Goal: Check status

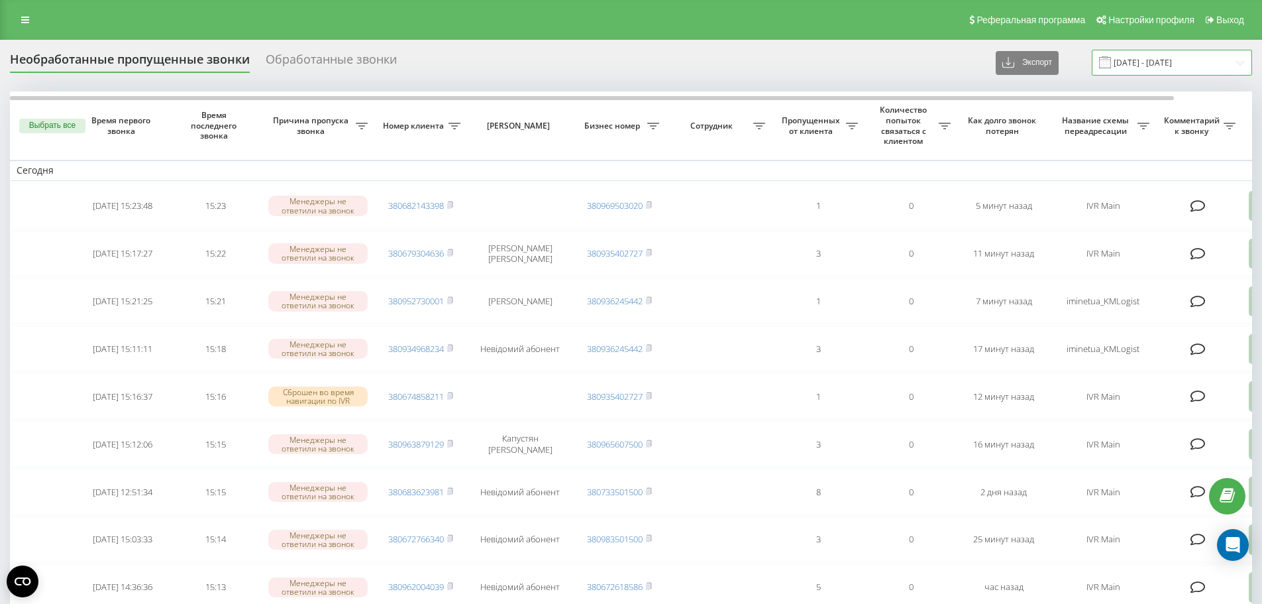
click at [1175, 62] on input "[DATE] - [DATE]" at bounding box center [1172, 63] width 160 height 26
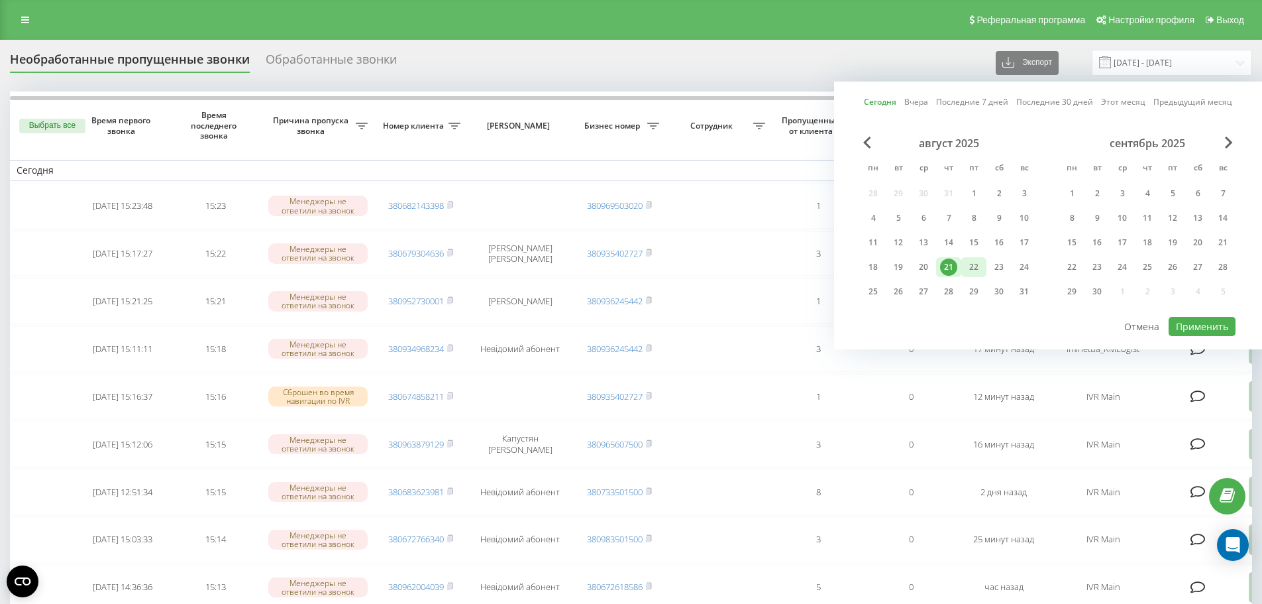
click at [970, 269] on div "22" at bounding box center [973, 266] width 17 height 17
click at [1195, 327] on button "Применить" at bounding box center [1202, 326] width 67 height 19
type input "[DATE] - [DATE]"
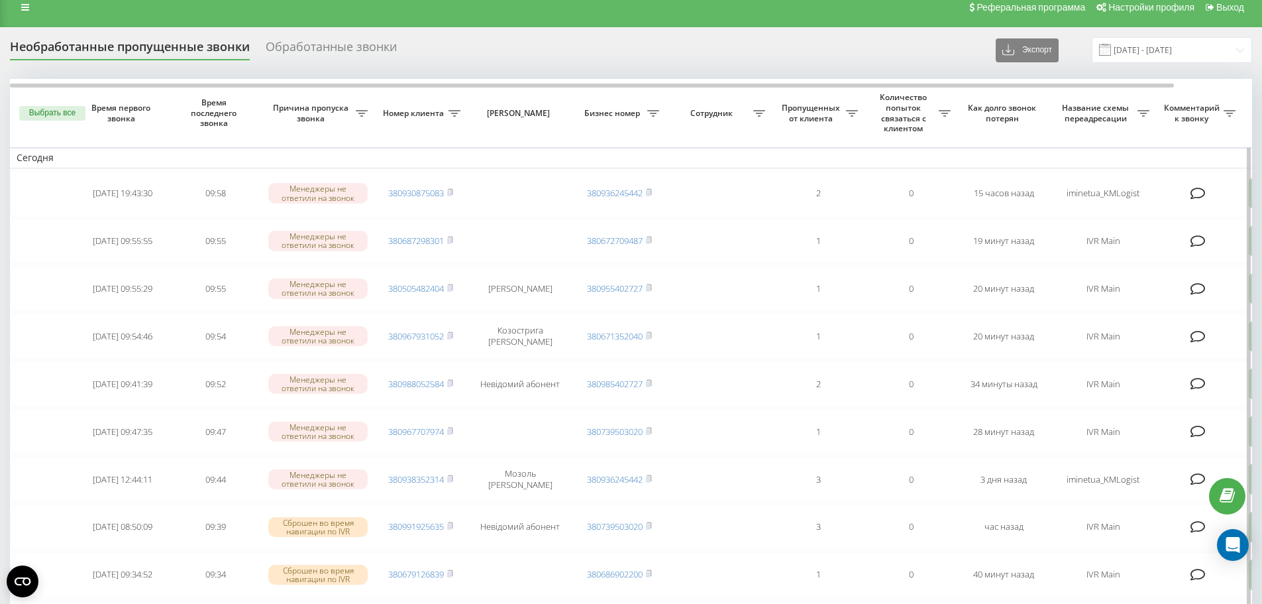
scroll to position [9, 0]
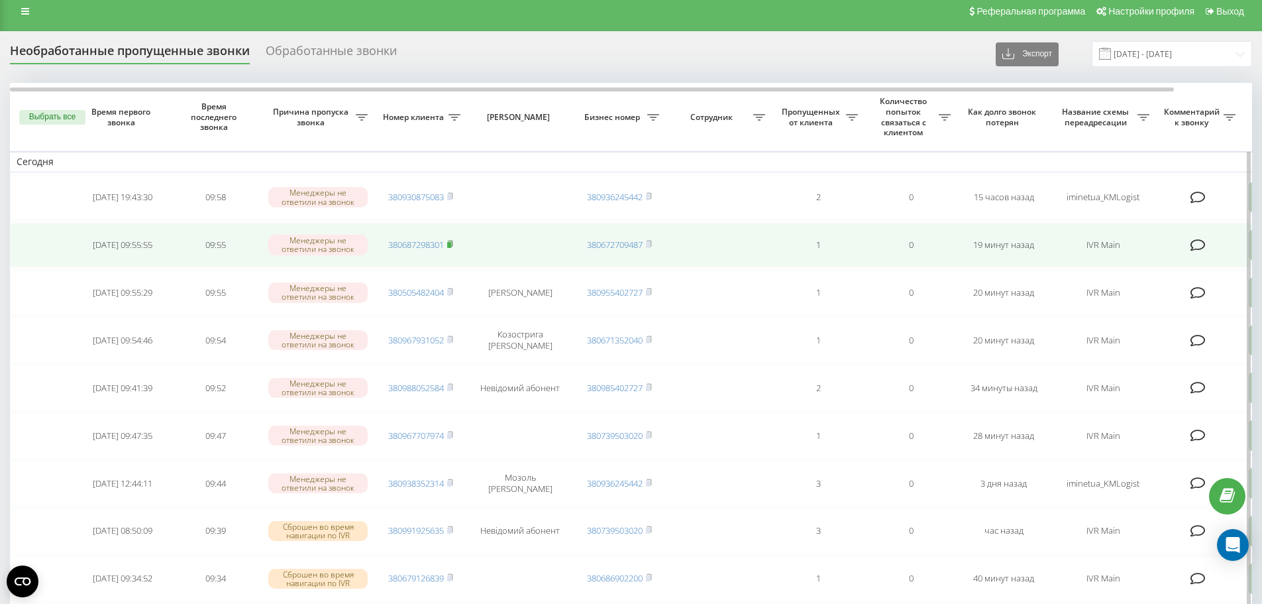
click at [451, 245] on rect at bounding box center [449, 245] width 4 height 6
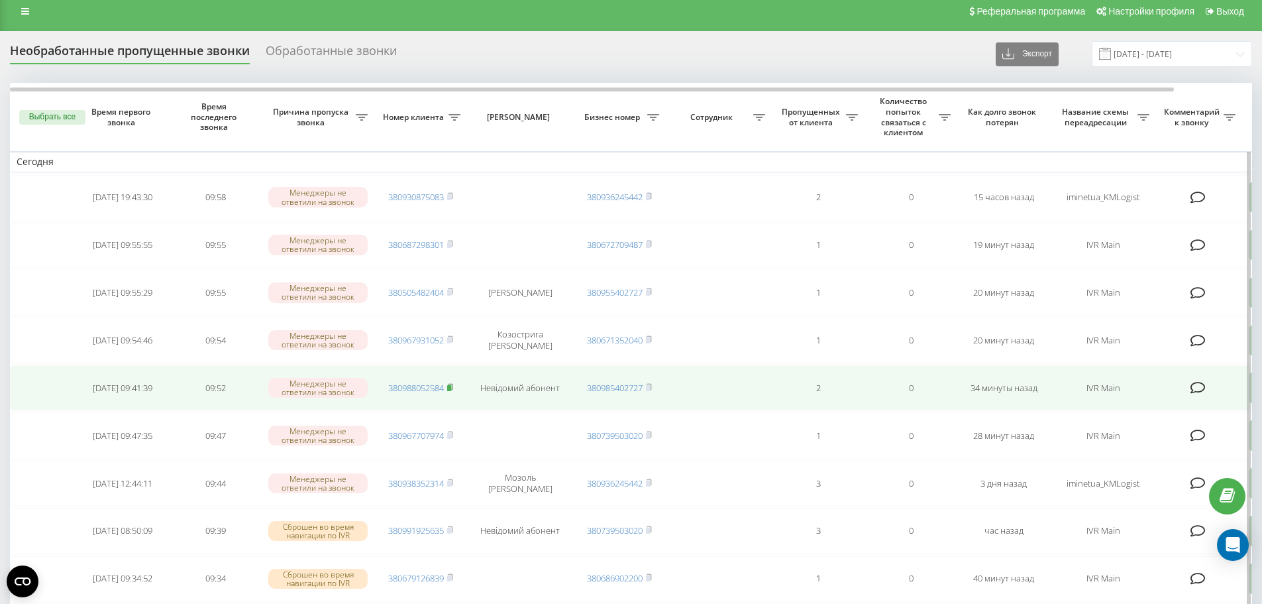
click at [451, 386] on rect at bounding box center [449, 388] width 4 height 6
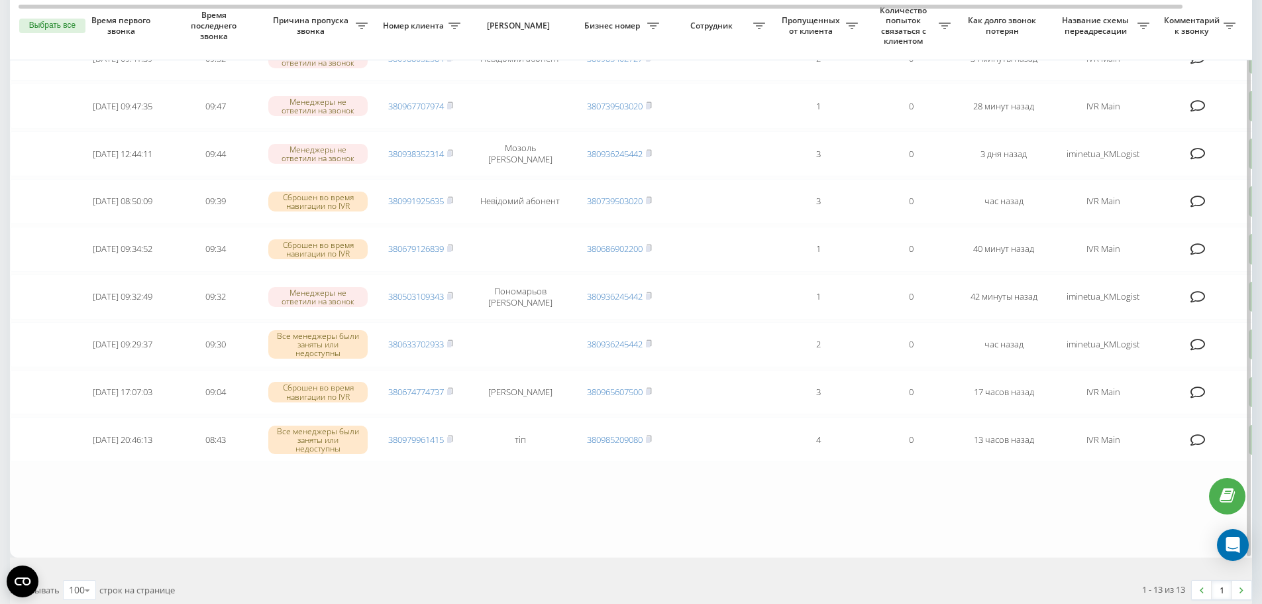
scroll to position [340, 0]
